Goal: Task Accomplishment & Management: Contribute content

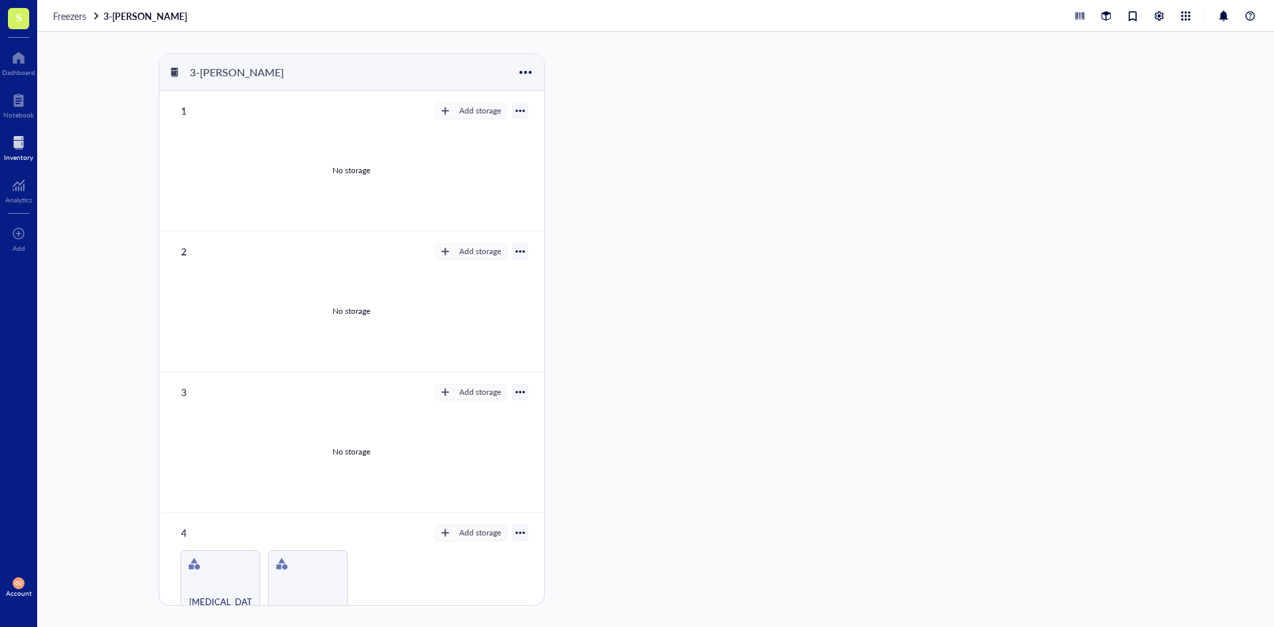
scroll to position [332, 0]
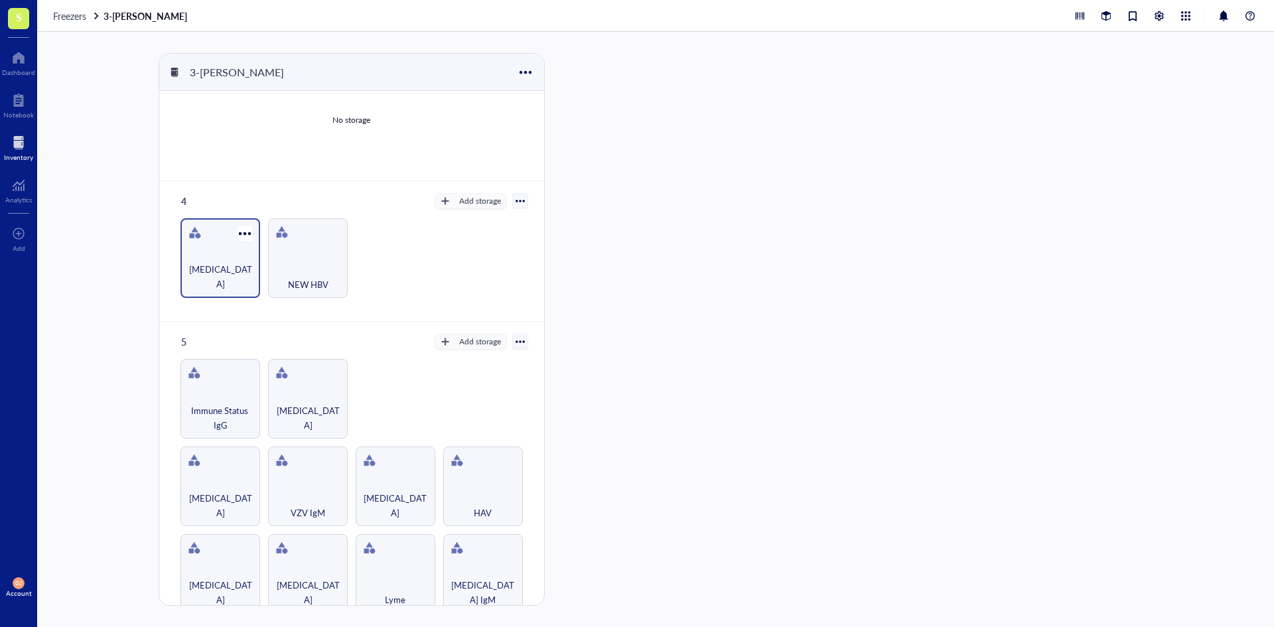
click at [195, 278] on div "[MEDICAL_DATA]" at bounding box center [220, 276] width 66 height 29
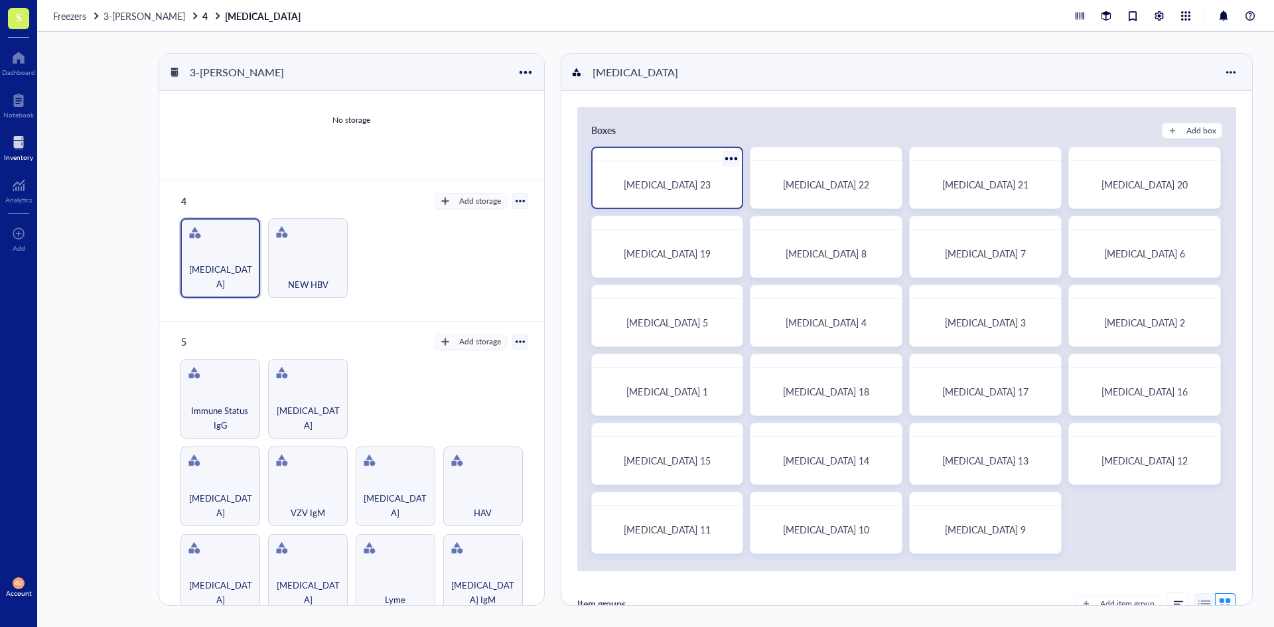
click at [651, 176] on div "[MEDICAL_DATA] 23" at bounding box center [667, 185] width 139 height 36
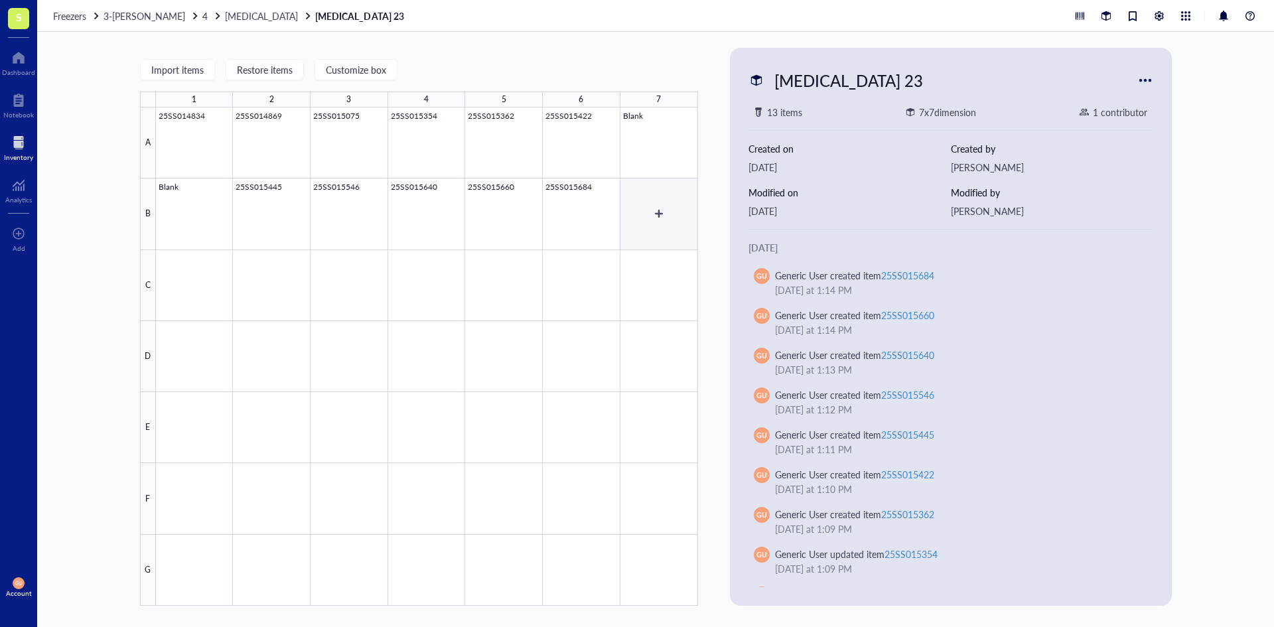
click at [669, 213] on div at bounding box center [427, 356] width 542 height 498
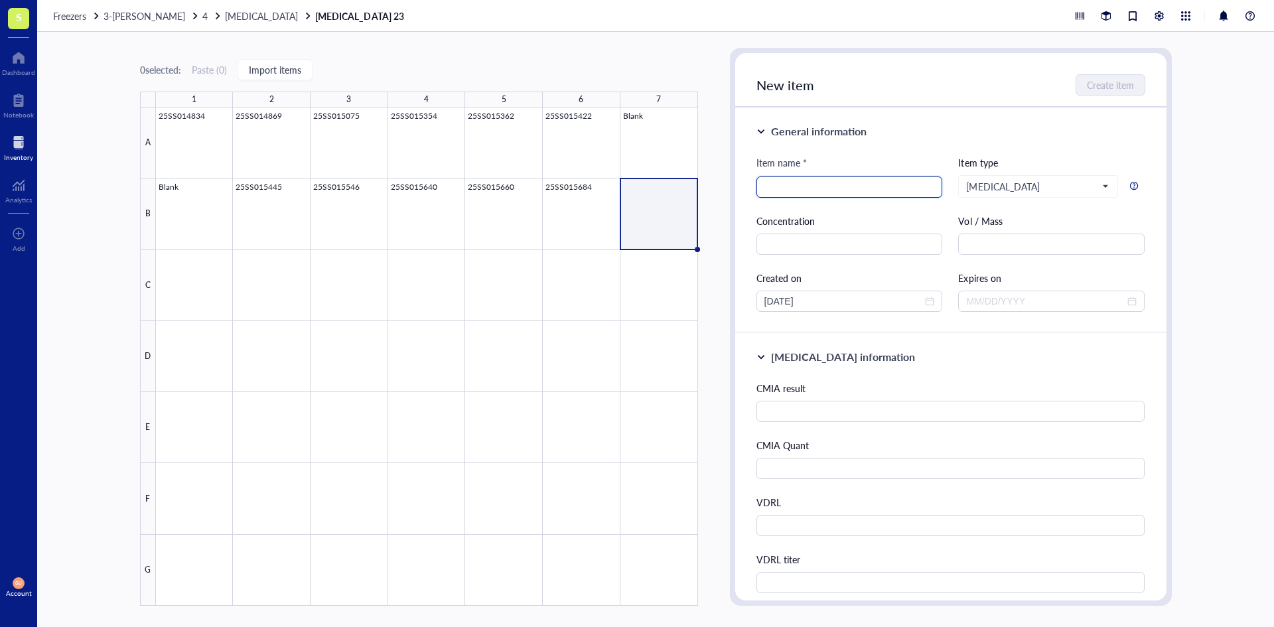
click at [785, 190] on input "search" at bounding box center [849, 187] width 170 height 20
type input "25SS016090"
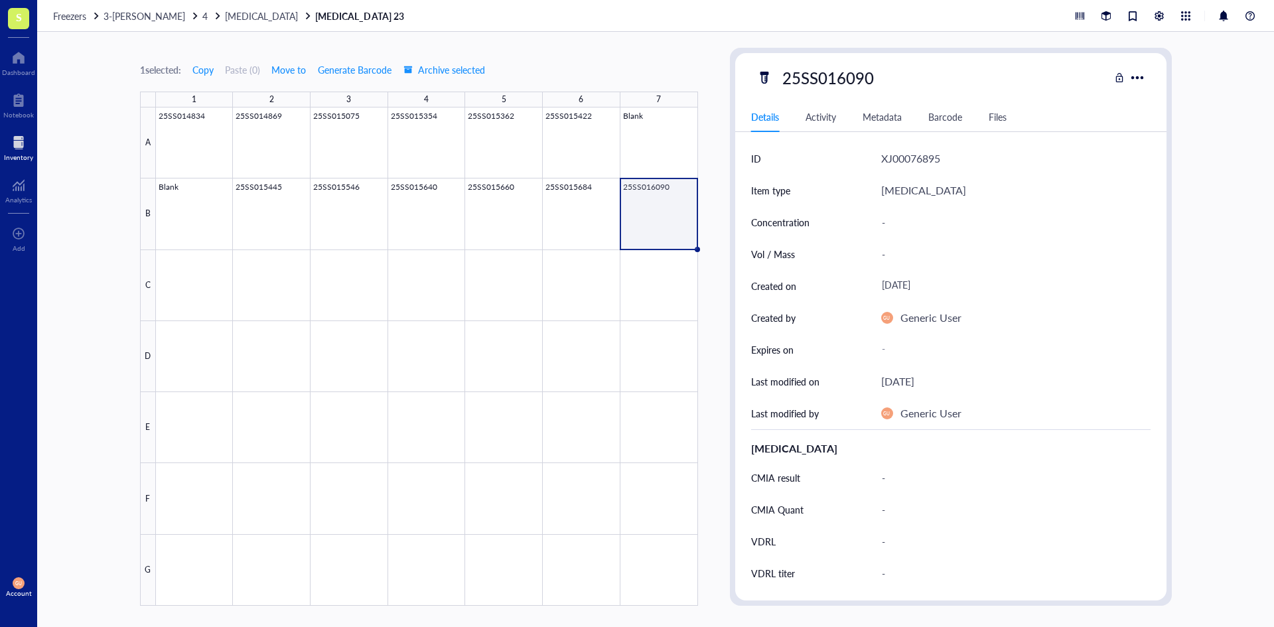
click at [682, 218] on div at bounding box center [427, 356] width 542 height 498
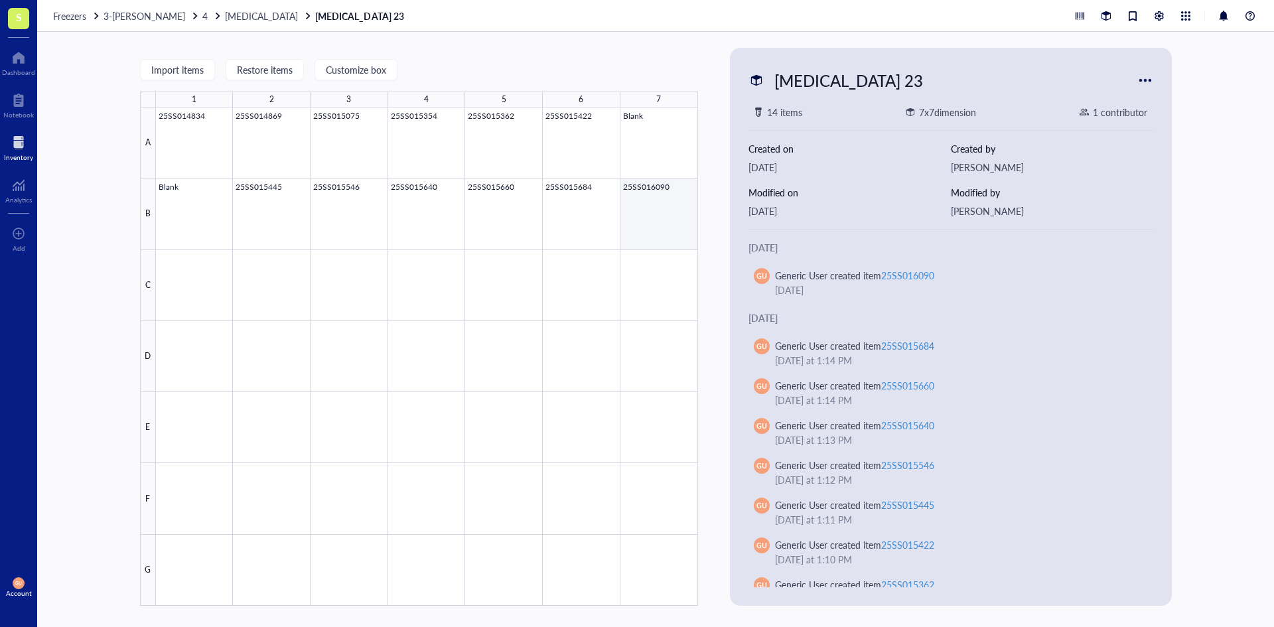
click at [659, 210] on div at bounding box center [427, 356] width 542 height 498
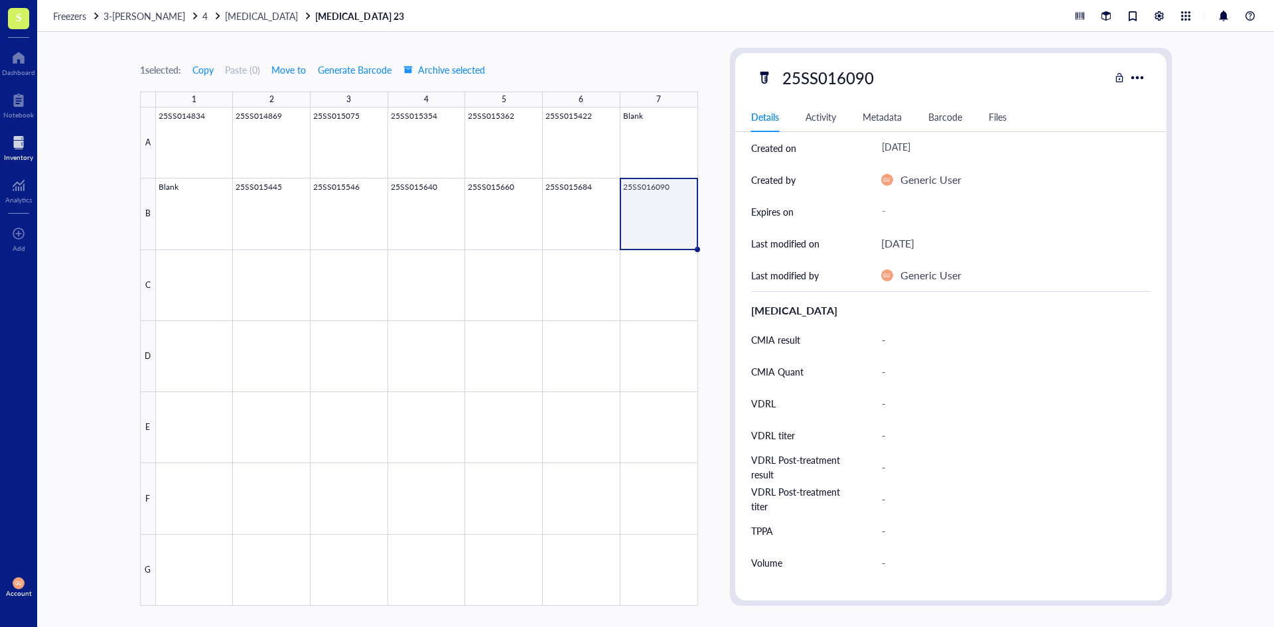
scroll to position [199, 0]
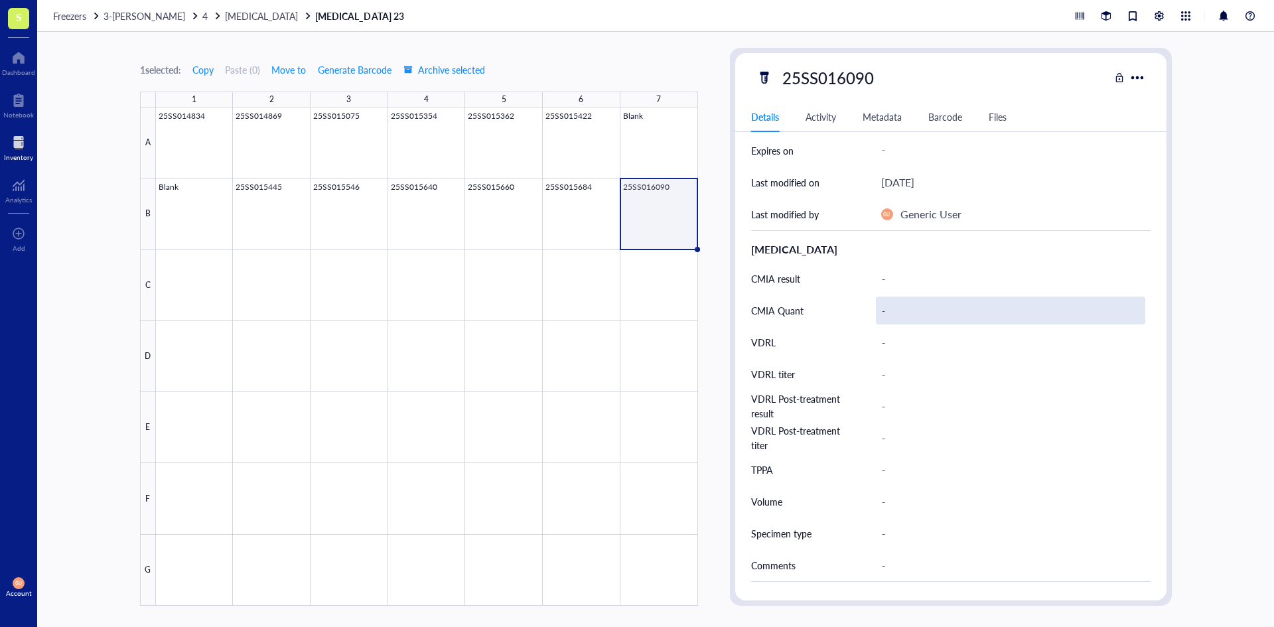
click at [880, 304] on div "-" at bounding box center [1010, 311] width 269 height 28
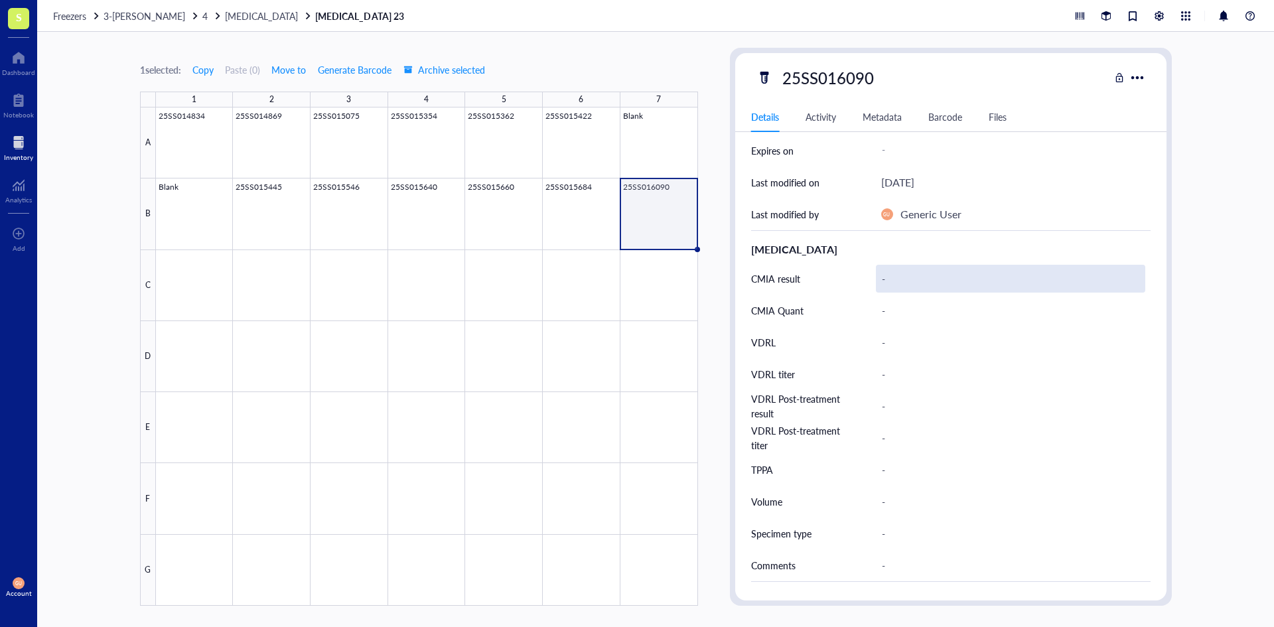
click at [902, 275] on div "-" at bounding box center [1010, 279] width 269 height 28
click at [979, 277] on input "text" at bounding box center [1010, 278] width 268 height 27
type input "Reactive"
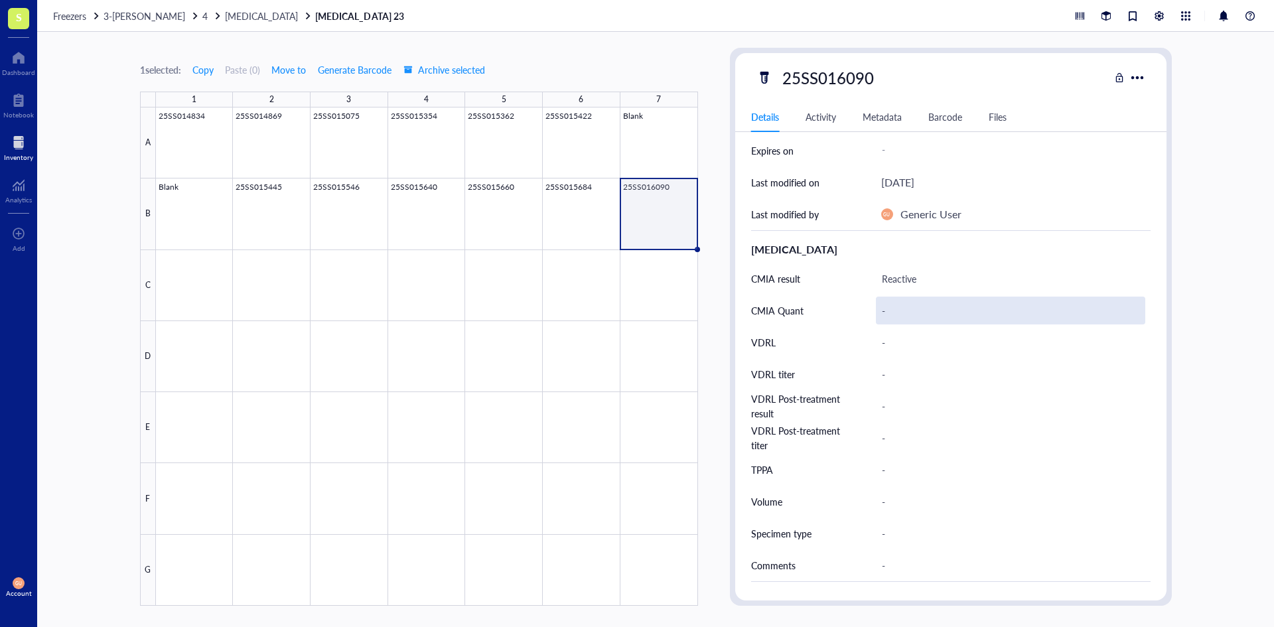
click at [922, 300] on div "-" at bounding box center [1010, 311] width 269 height 28
click at [913, 312] on div "-" at bounding box center [1010, 311] width 269 height 28
type input "17.21"
click at [900, 342] on div "-" at bounding box center [1010, 342] width 269 height 28
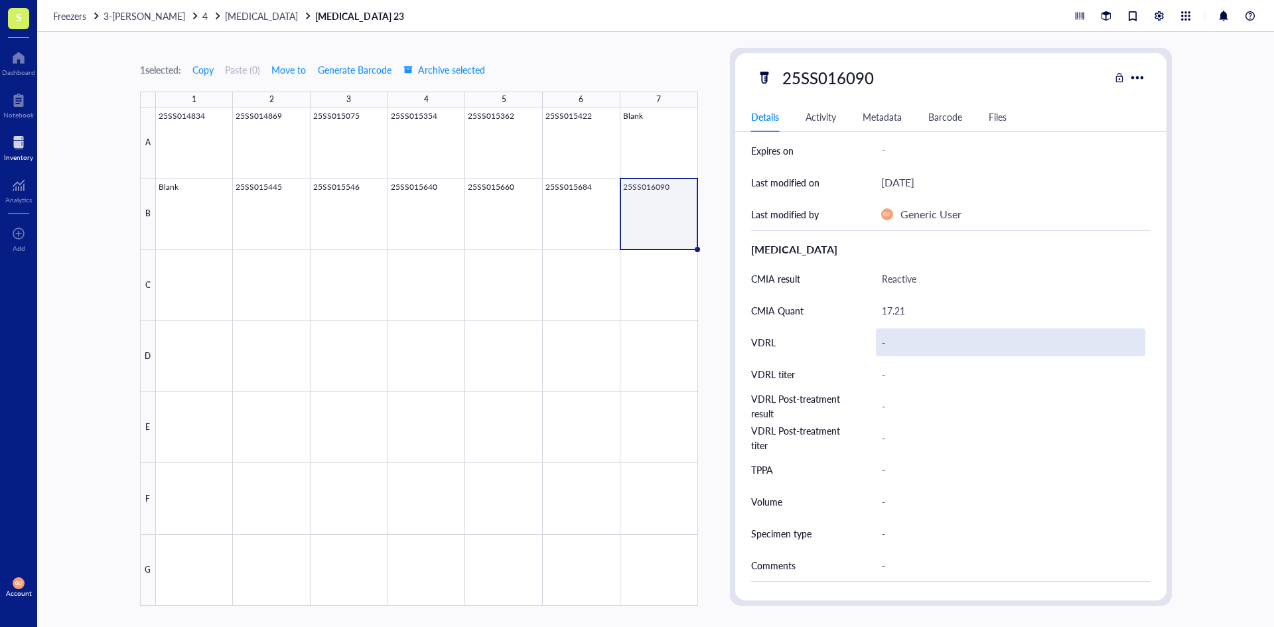
click at [895, 341] on div "-" at bounding box center [1010, 342] width 269 height 28
type input "Reactive"
click at [888, 368] on div "-" at bounding box center [1010, 374] width 269 height 28
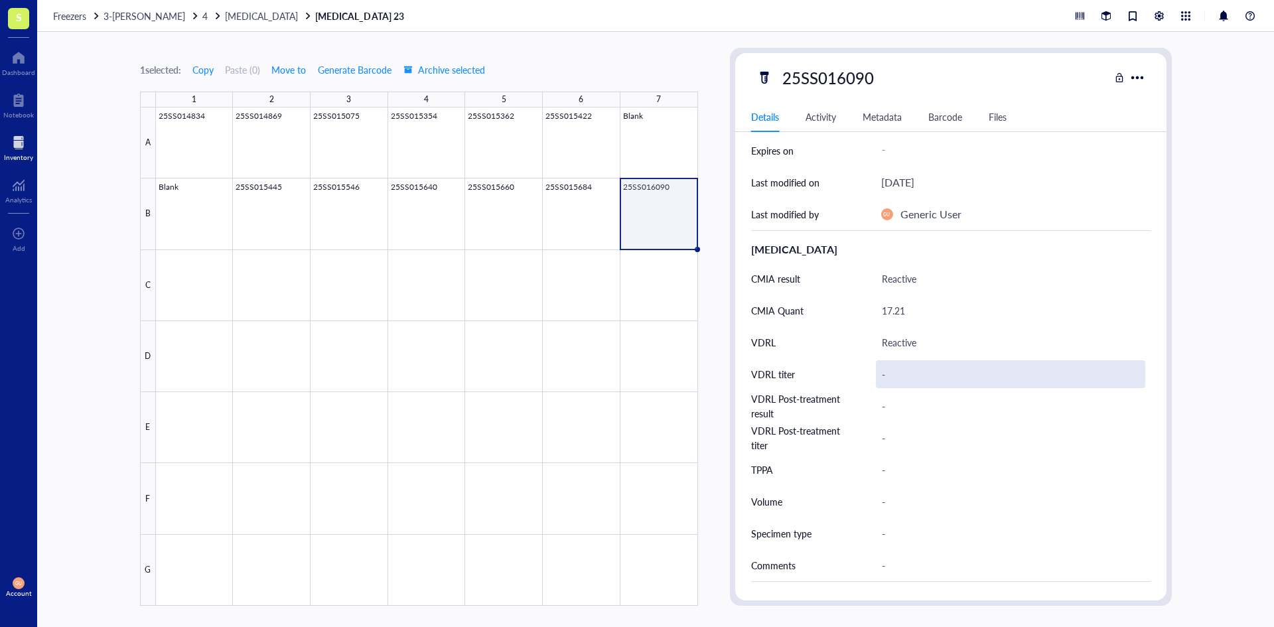
click at [883, 372] on div "-" at bounding box center [1010, 374] width 269 height 28
type input "1:8"
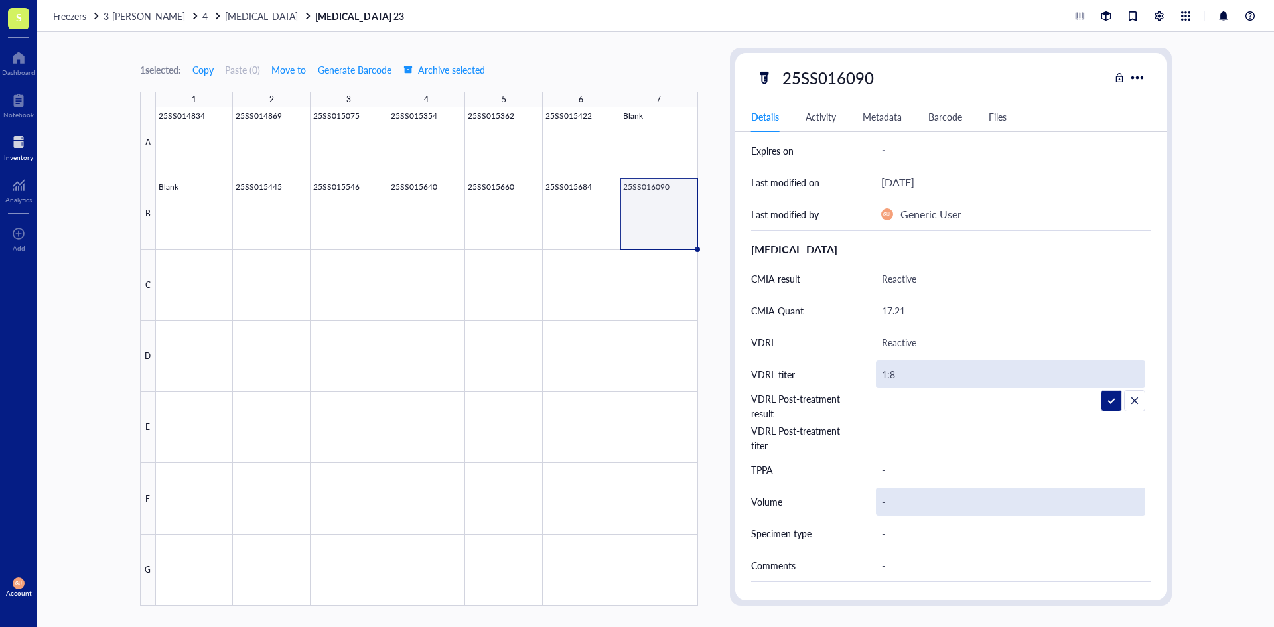
click at [892, 496] on div "-" at bounding box center [1010, 502] width 269 height 28
click at [892, 502] on div "-" at bounding box center [1010, 502] width 269 height 28
type input "3.5 mL"
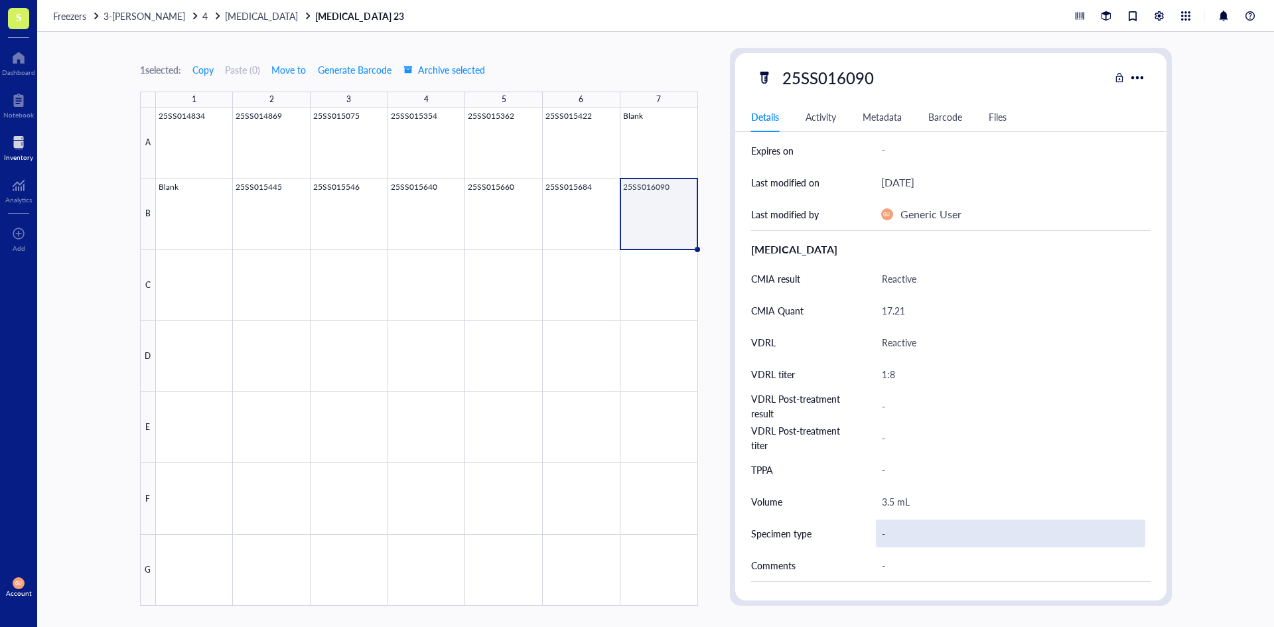
click at [910, 530] on div "-" at bounding box center [1010, 533] width 269 height 28
type input "Serum"
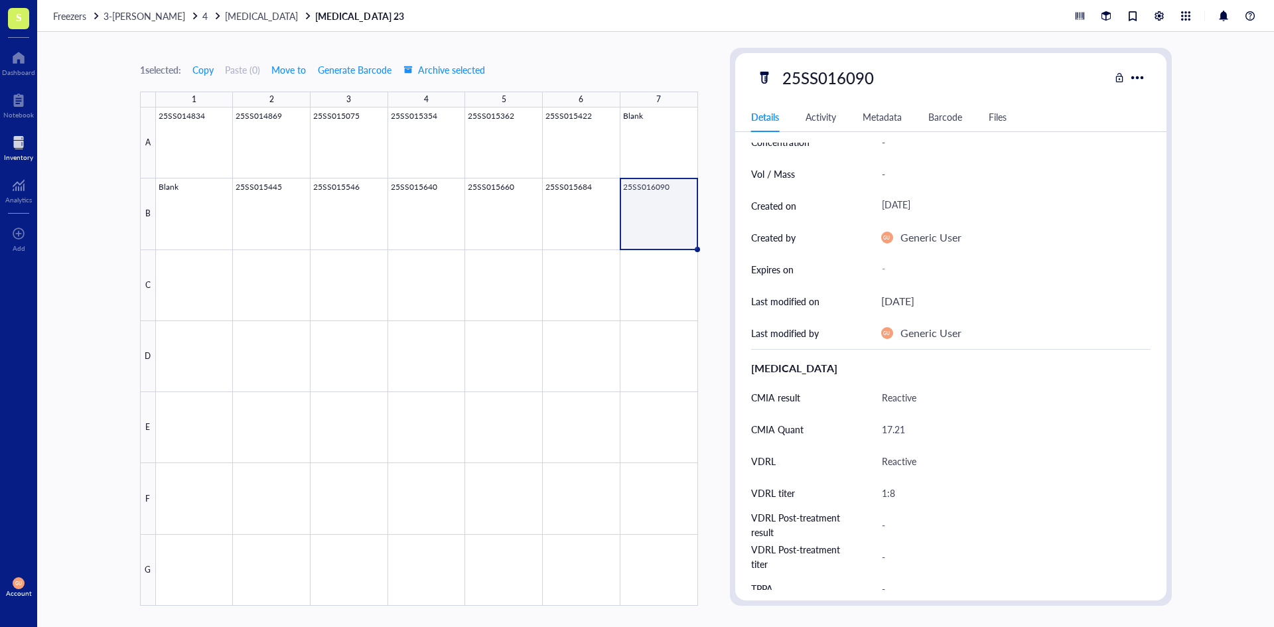
scroll to position [0, 0]
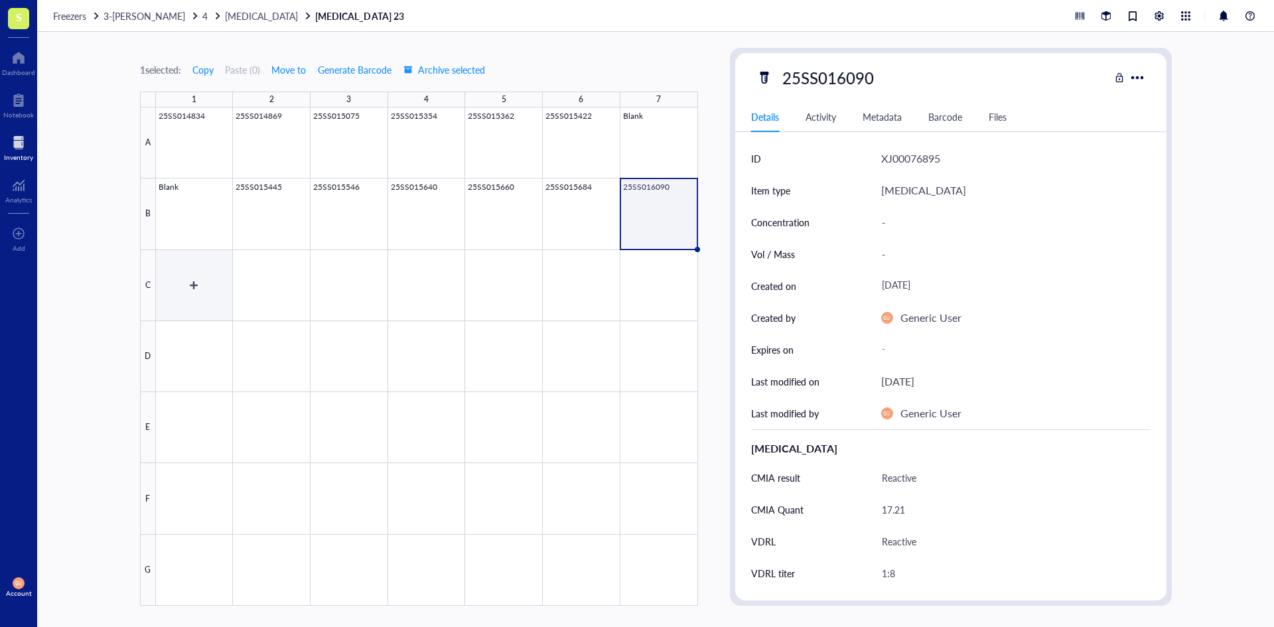
click at [195, 273] on div at bounding box center [427, 356] width 542 height 498
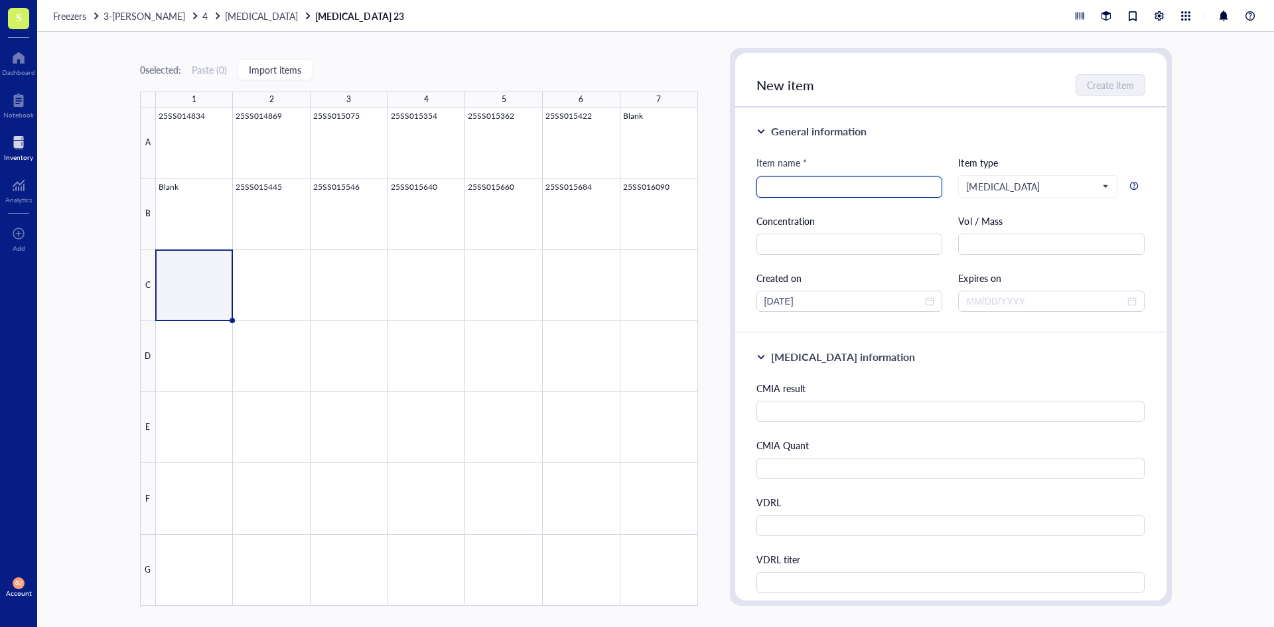
click at [805, 184] on input "search" at bounding box center [849, 187] width 170 height 20
type input "25SS016115"
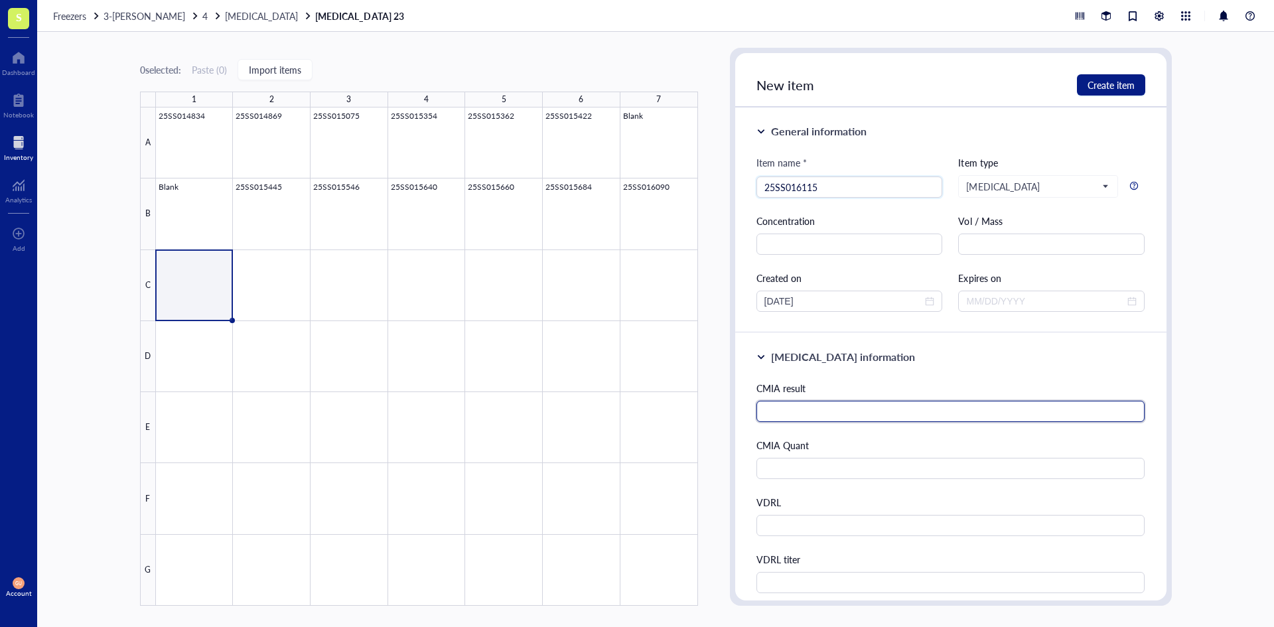
click at [867, 416] on input "text" at bounding box center [950, 411] width 389 height 21
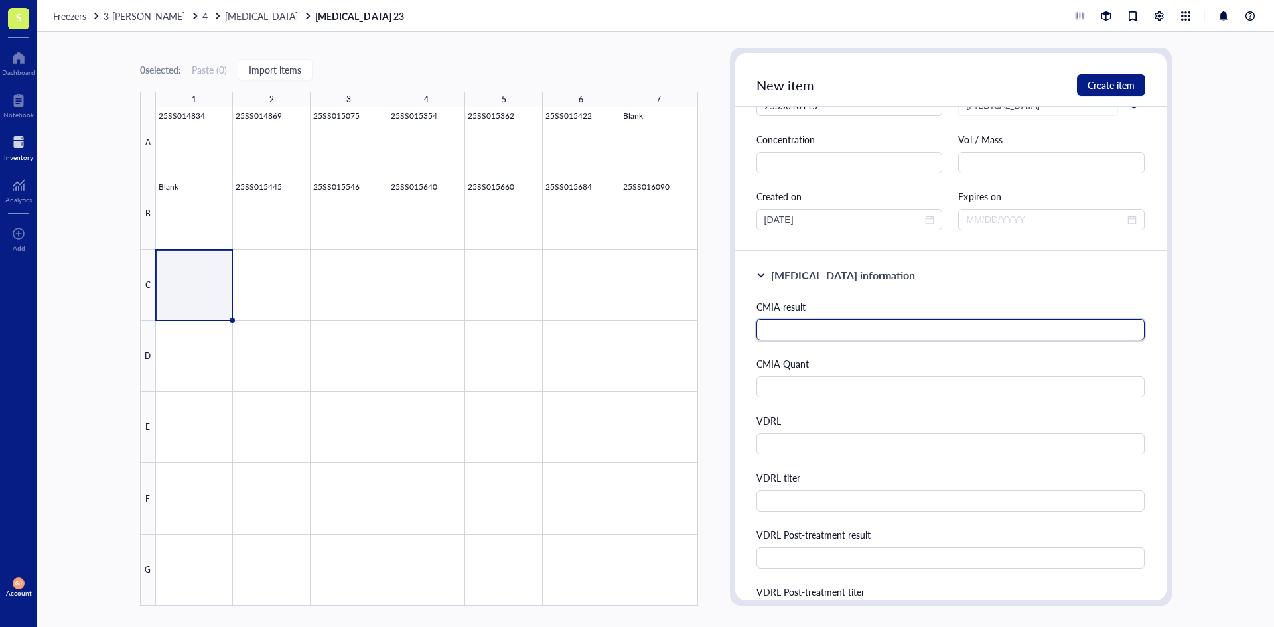
scroll to position [199, 0]
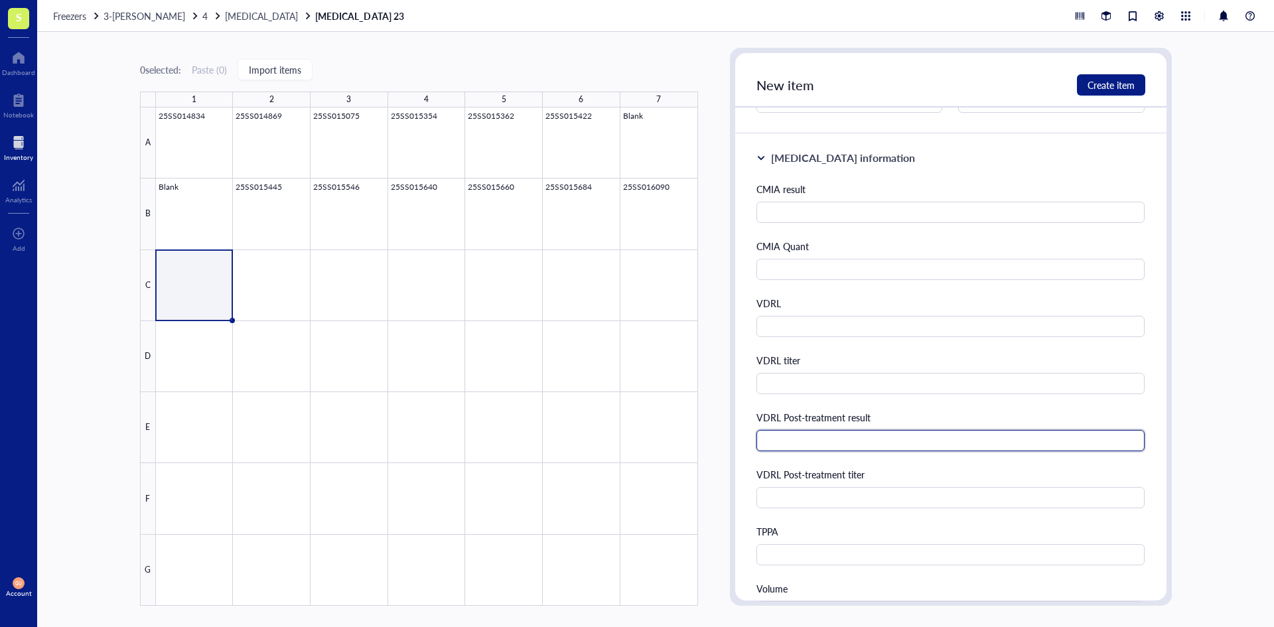
click at [848, 440] on input "text" at bounding box center [950, 440] width 389 height 21
click at [835, 444] on input "text" at bounding box center [950, 440] width 389 height 21
type input "Reactive"
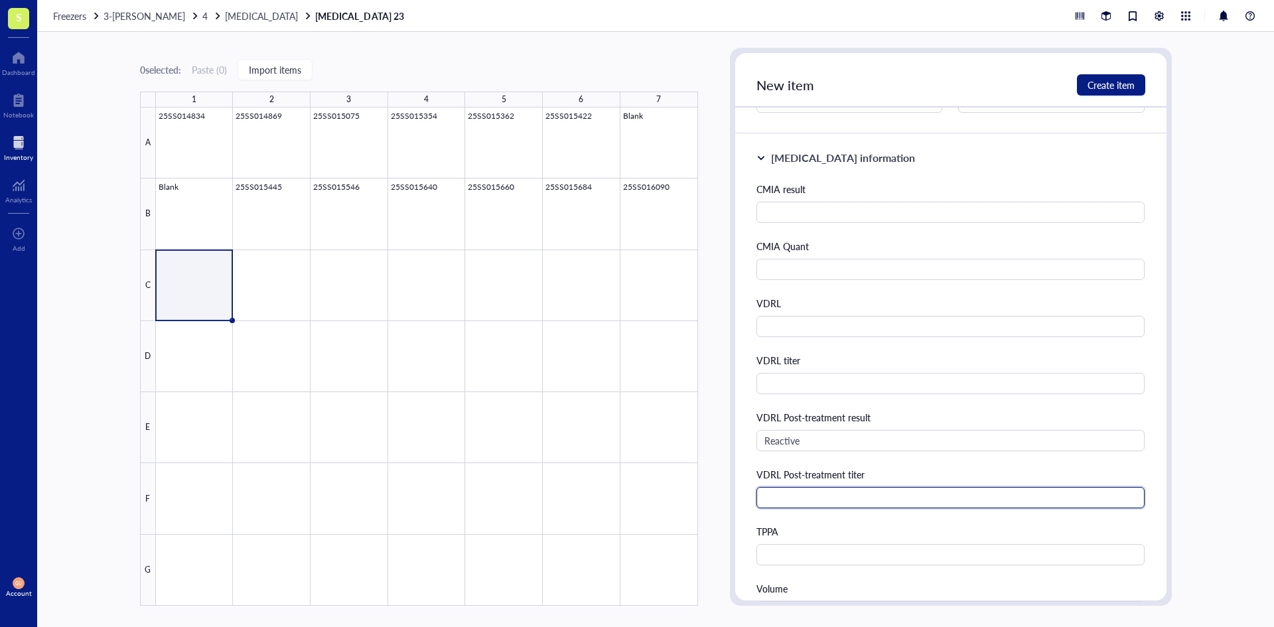
click at [836, 495] on input "text" at bounding box center [950, 497] width 389 height 21
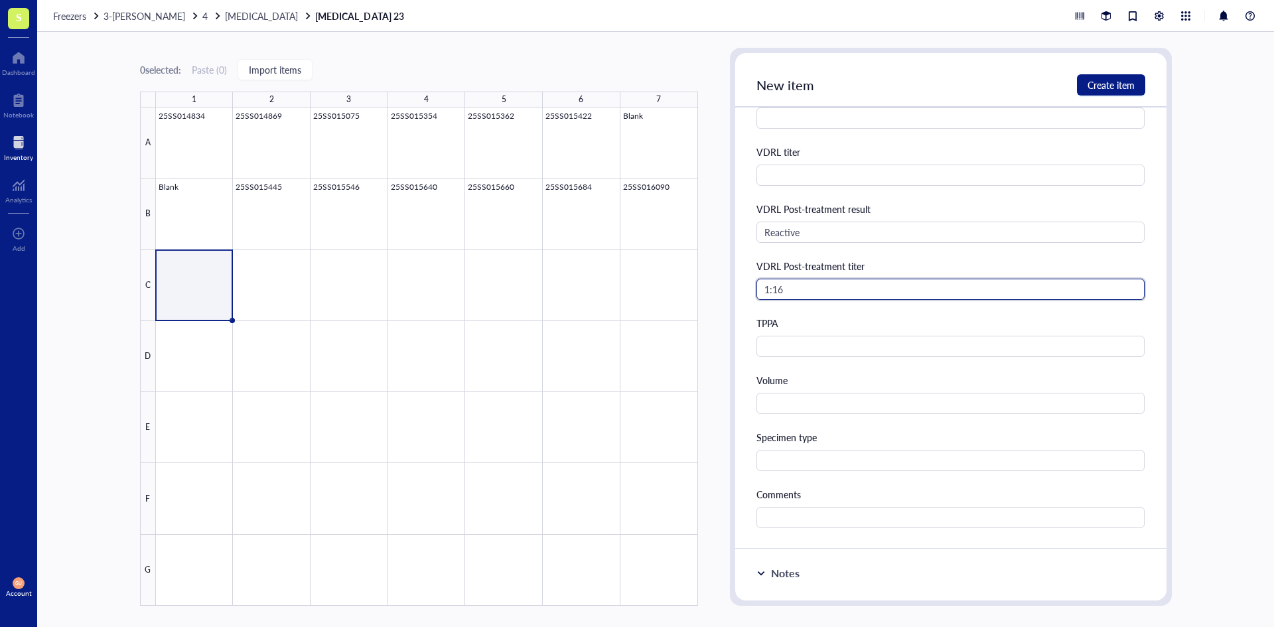
scroll to position [531, 0]
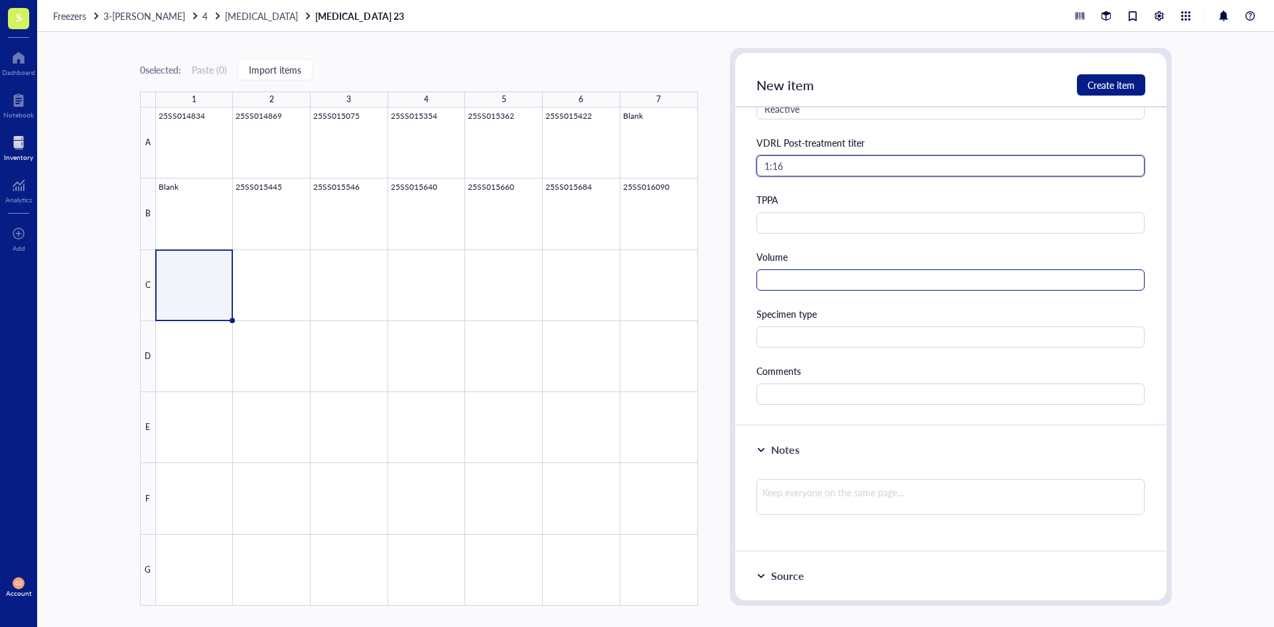
type input "1:16"
click at [811, 273] on input "text" at bounding box center [950, 279] width 389 height 21
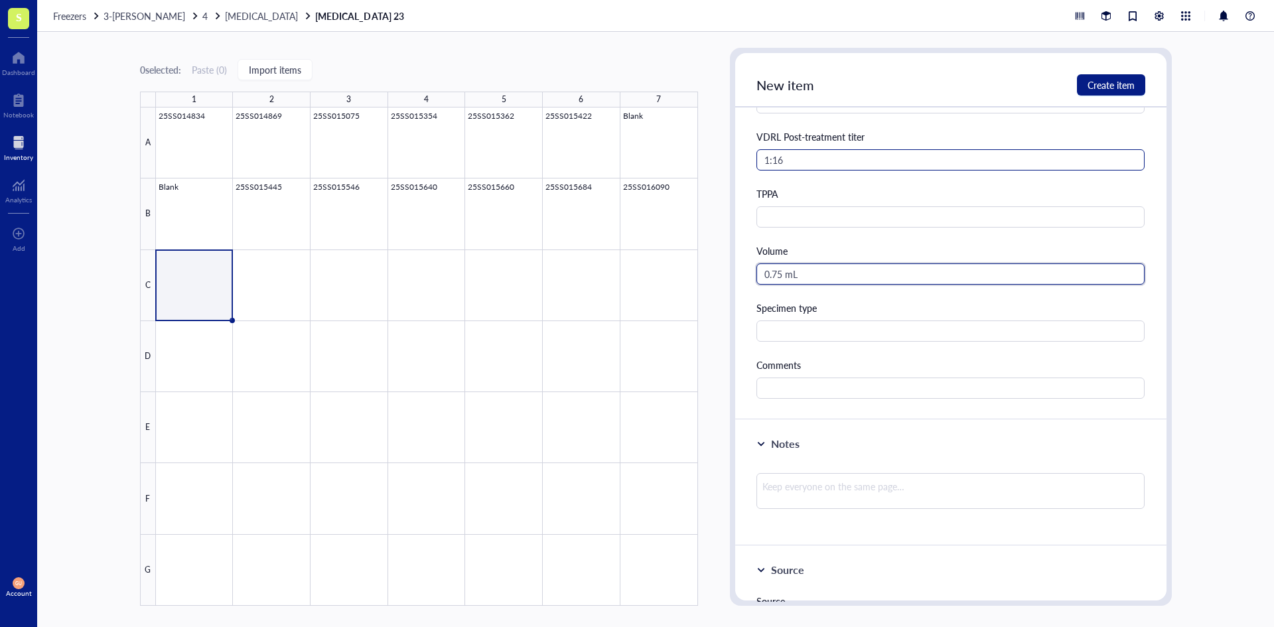
scroll to position [663, 0]
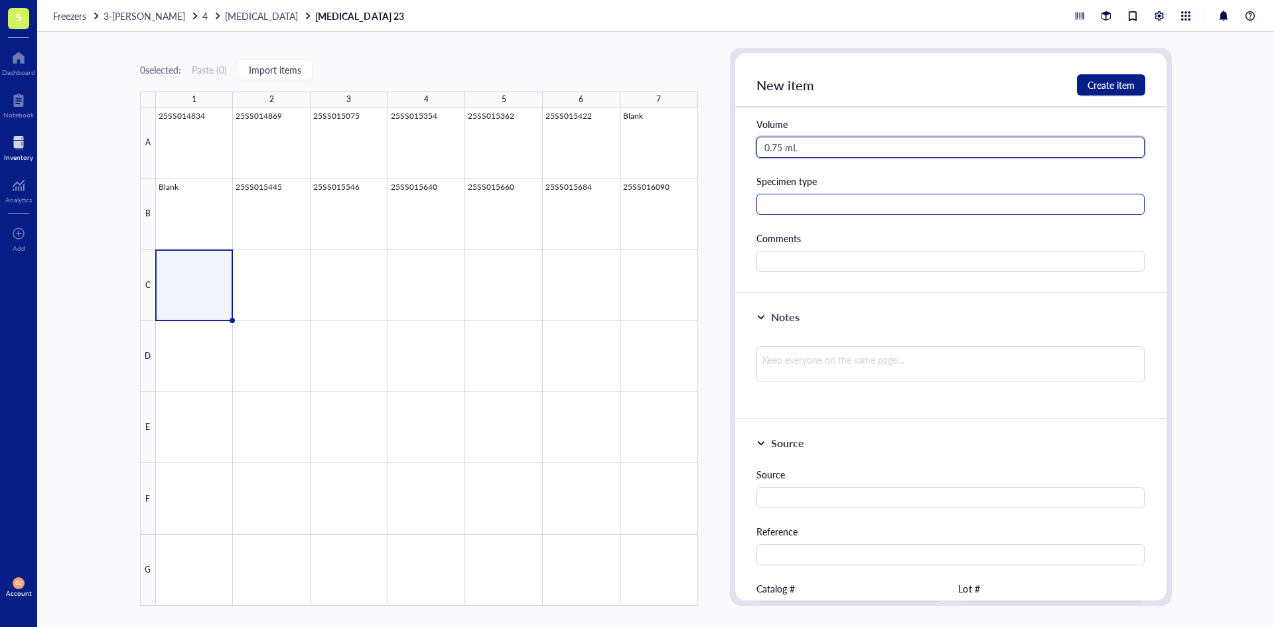
type input "0.75 mL"
click at [841, 206] on input "text" at bounding box center [950, 204] width 389 height 21
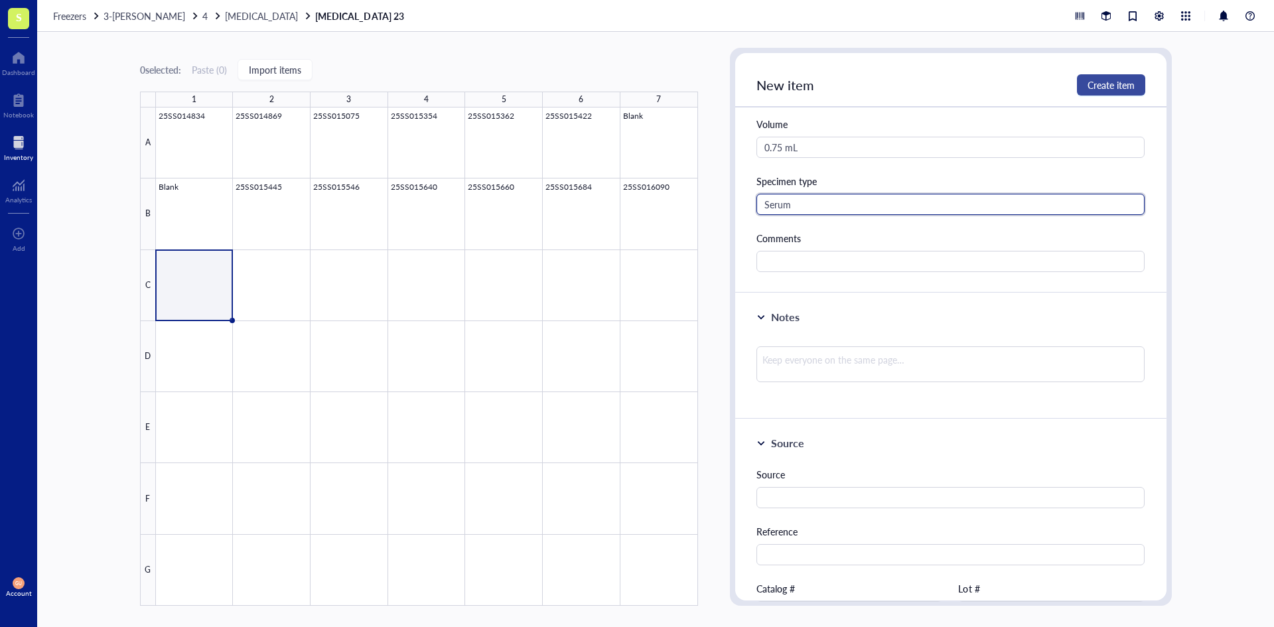
type input "Serum"
click at [1119, 78] on button "Create item" at bounding box center [1111, 84] width 68 height 21
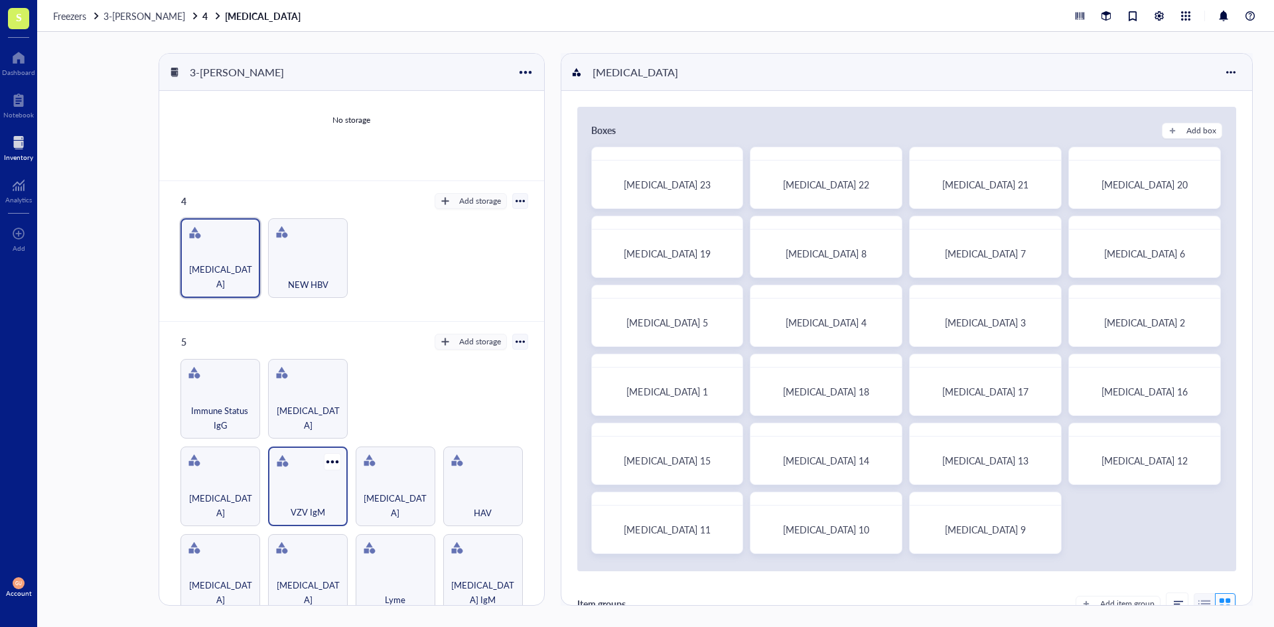
scroll to position [336, 0]
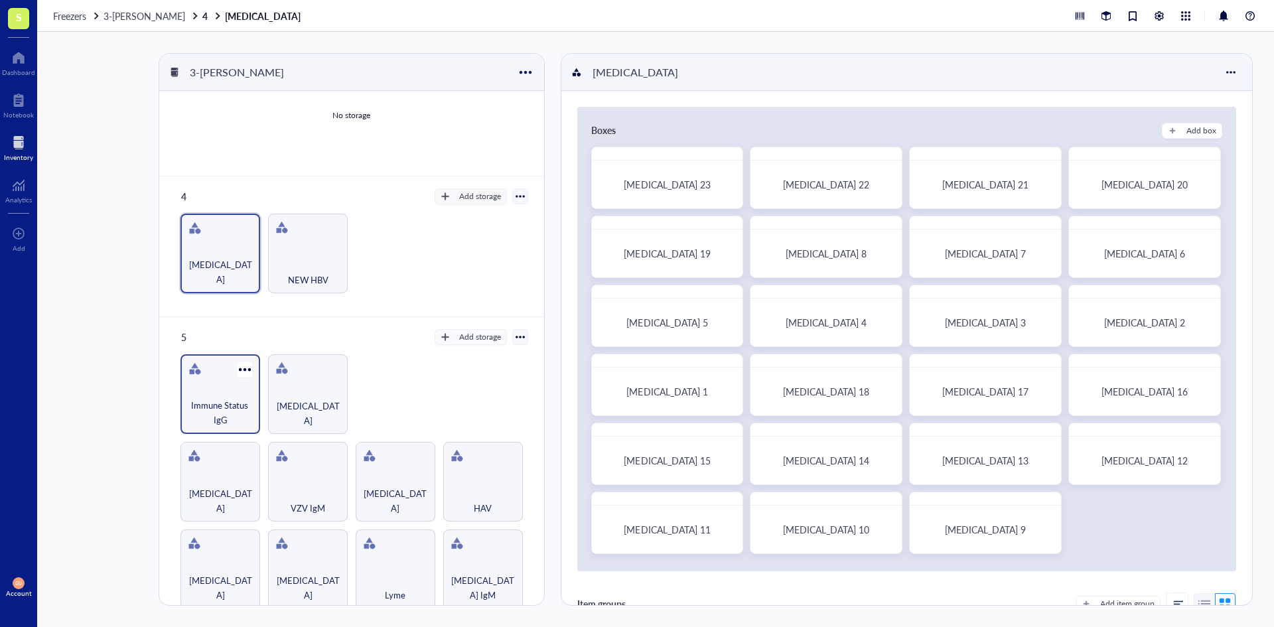
click at [226, 402] on span "Immune Status IgG" at bounding box center [220, 412] width 66 height 29
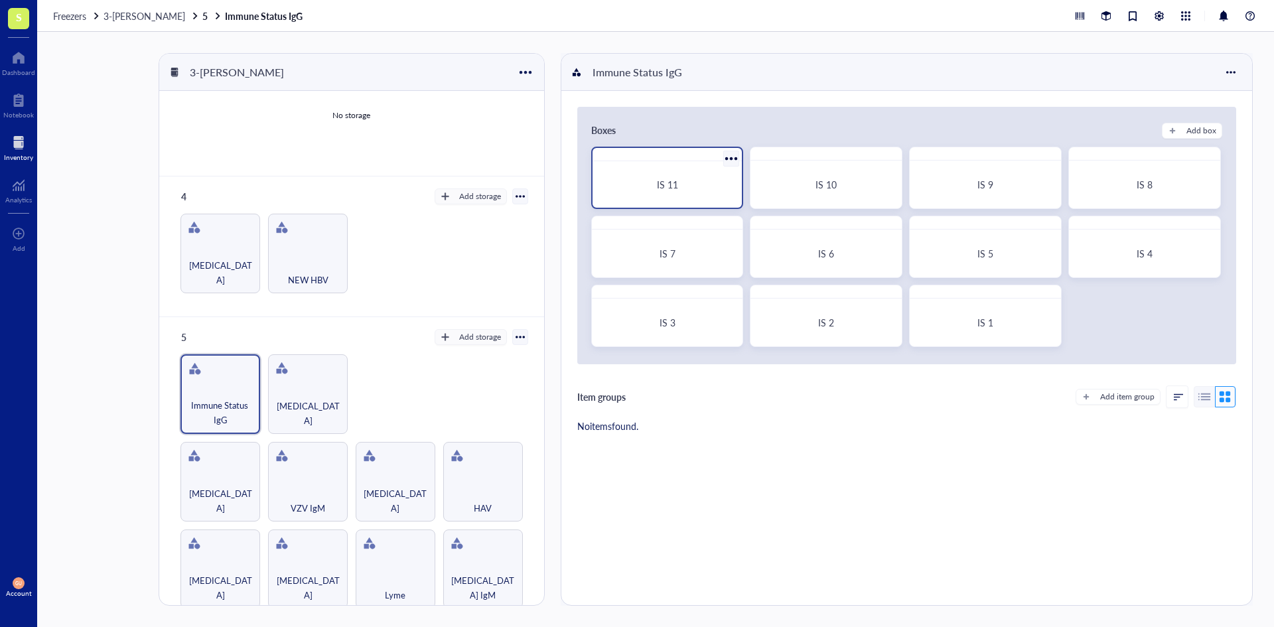
click at [688, 180] on div "IS 11" at bounding box center [667, 184] width 118 height 12
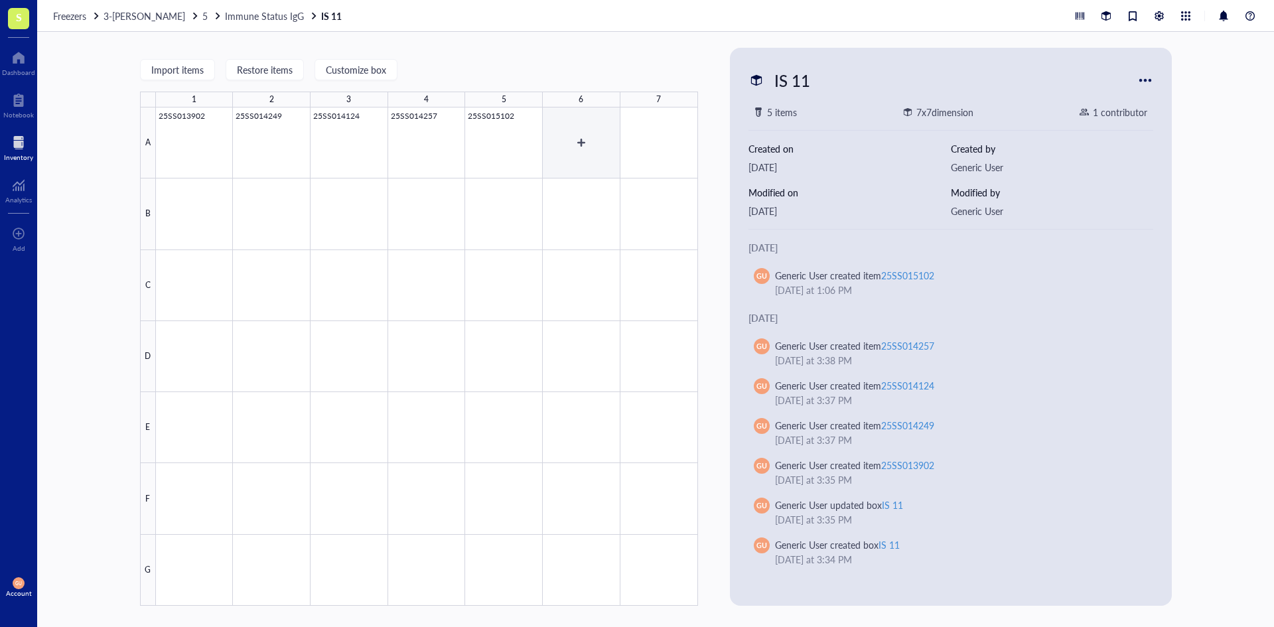
click at [594, 139] on div at bounding box center [427, 356] width 542 height 498
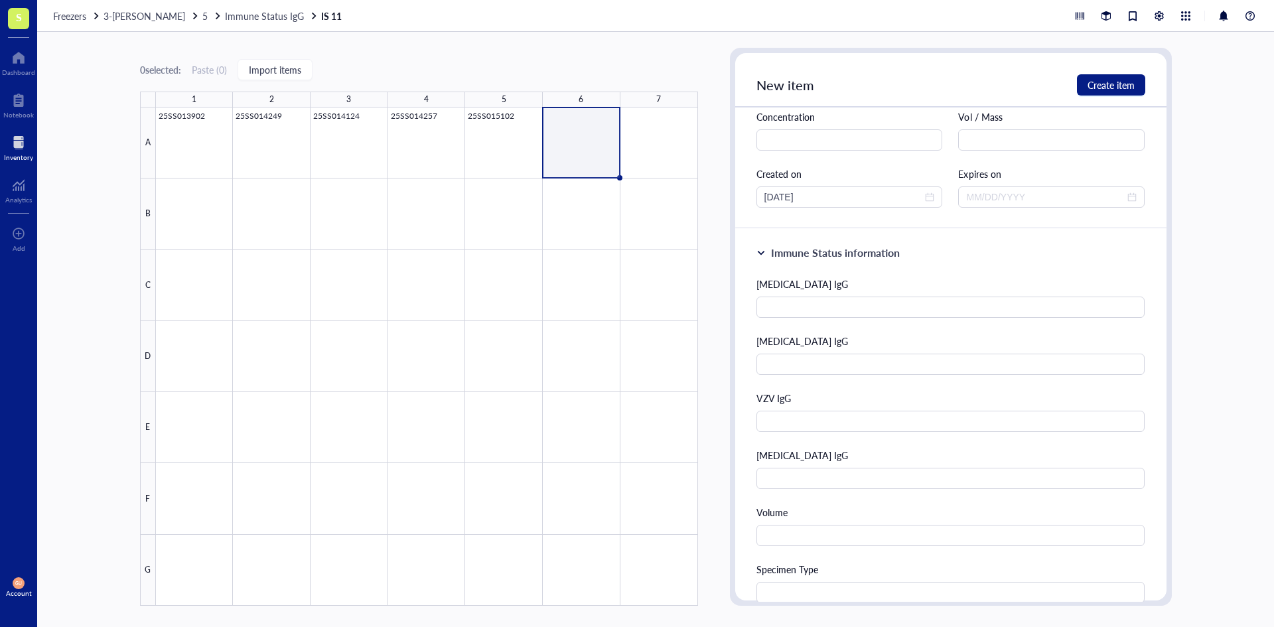
scroll to position [133, 0]
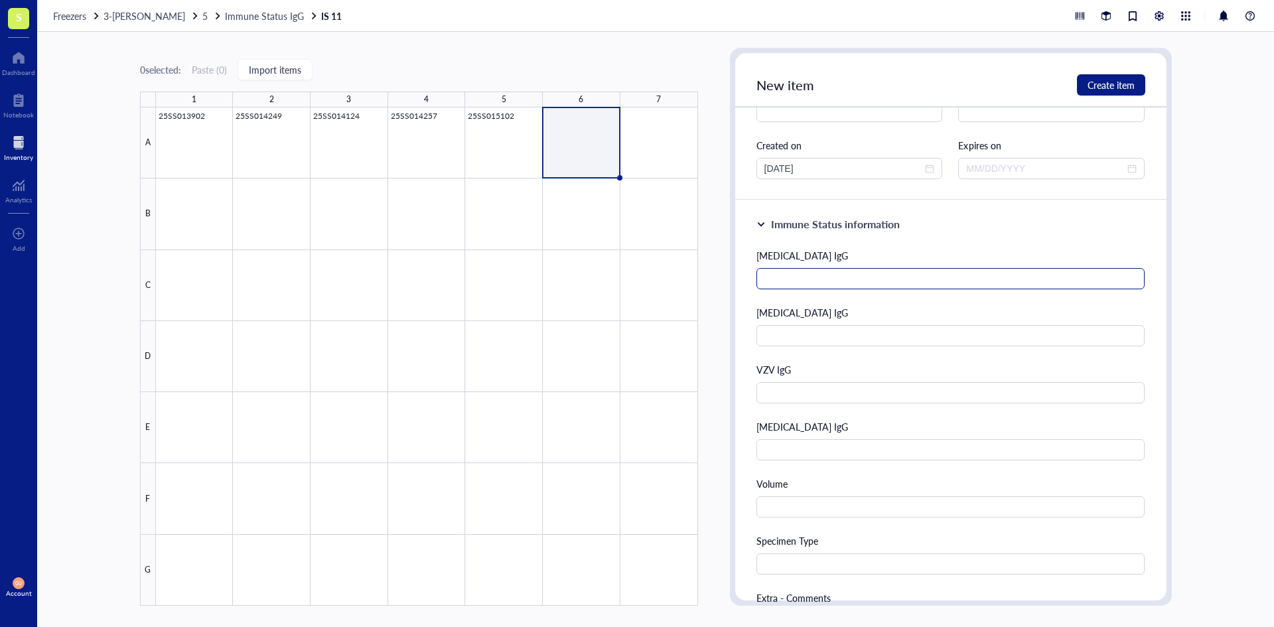
type input "25SS016093"
click at [843, 281] on input "text" at bounding box center [950, 278] width 389 height 21
type input "Equivocal"
click at [779, 562] on input "text" at bounding box center [950, 563] width 389 height 21
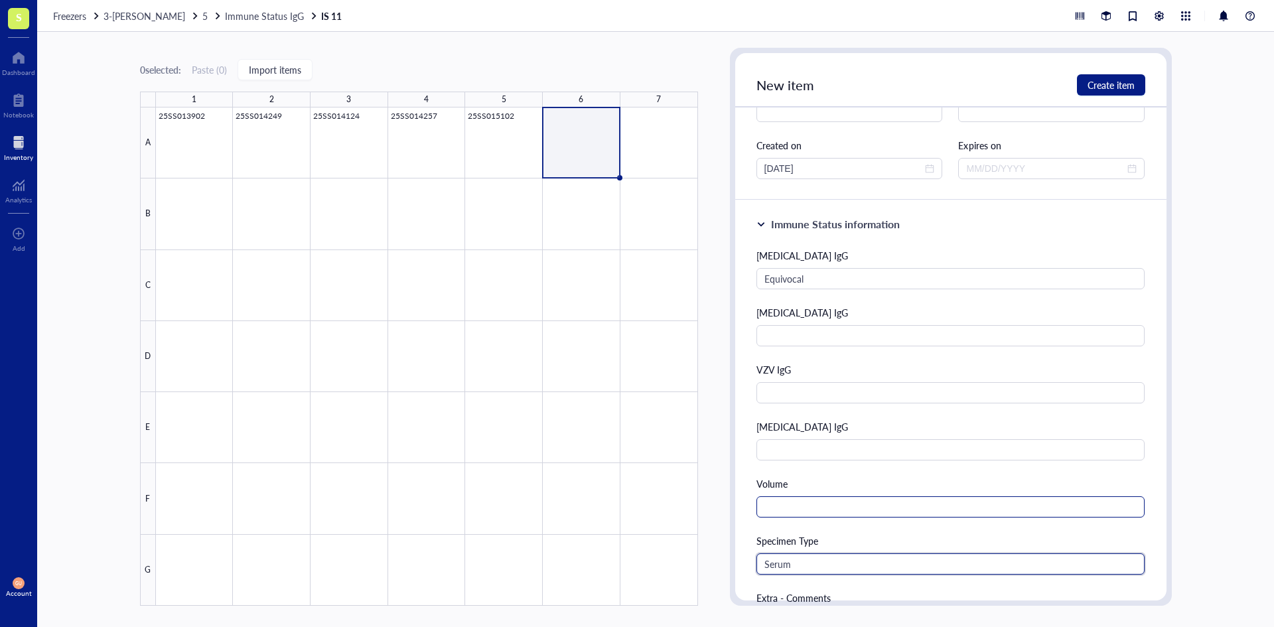
type input "Serum"
click at [816, 509] on input "text" at bounding box center [950, 506] width 389 height 21
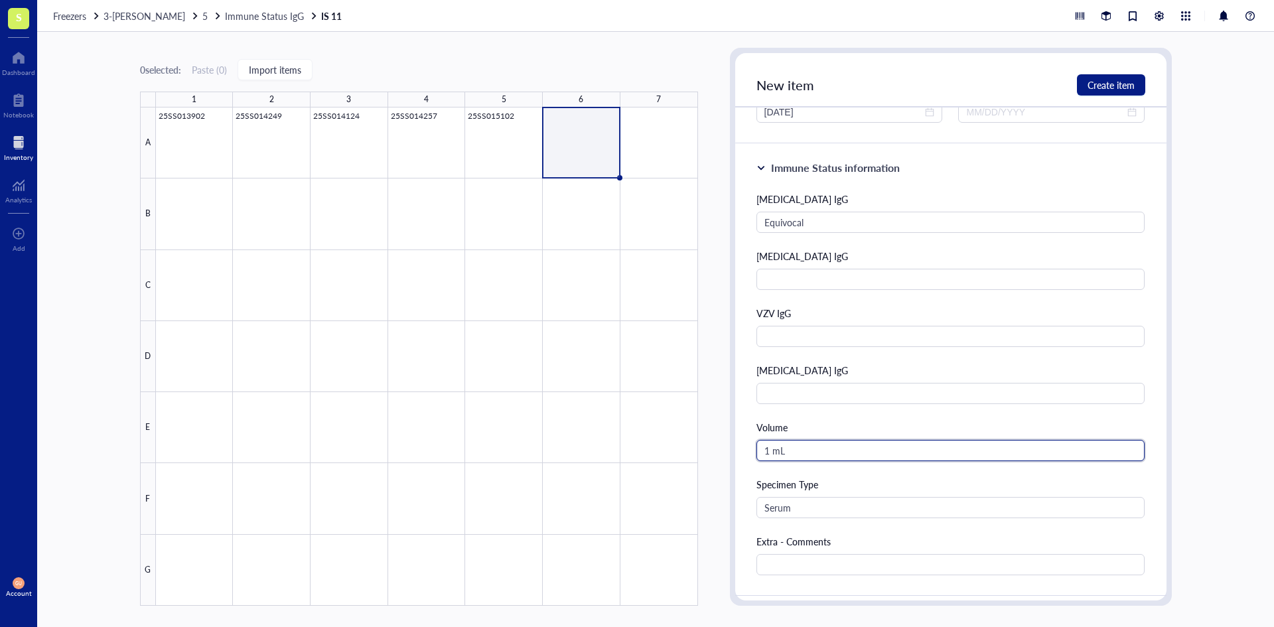
scroll to position [192, 0]
type input "1 mL"
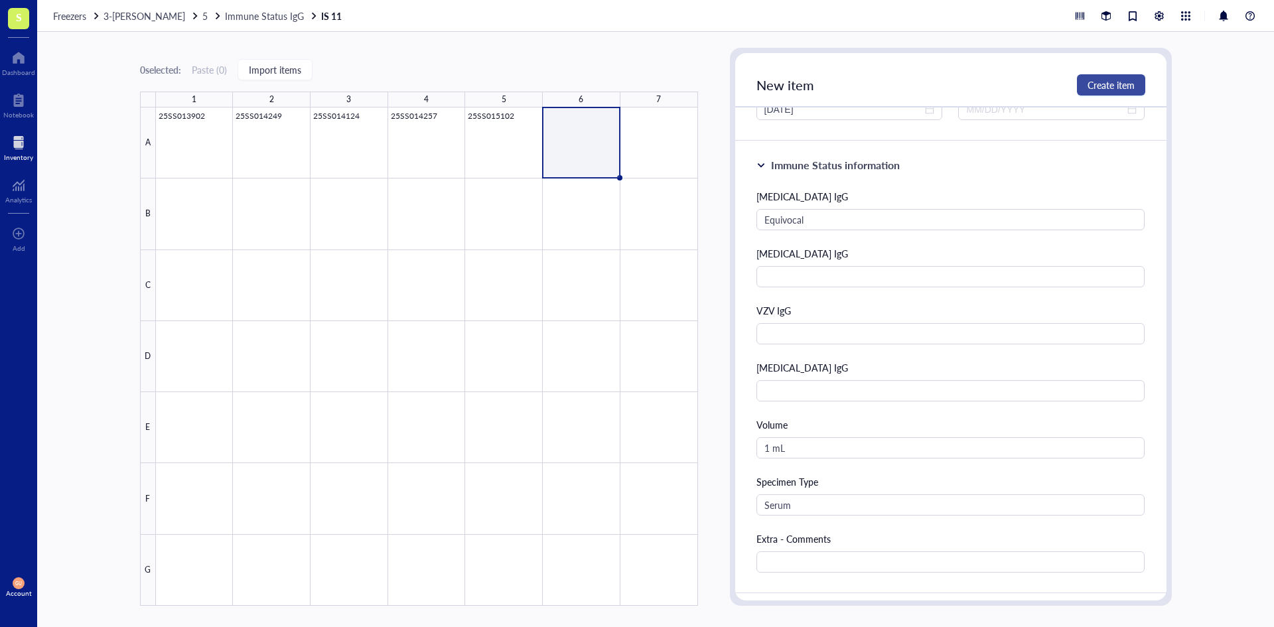
click at [1102, 88] on span "Create item" at bounding box center [1110, 85] width 47 height 11
